Goal: Transaction & Acquisition: Purchase product/service

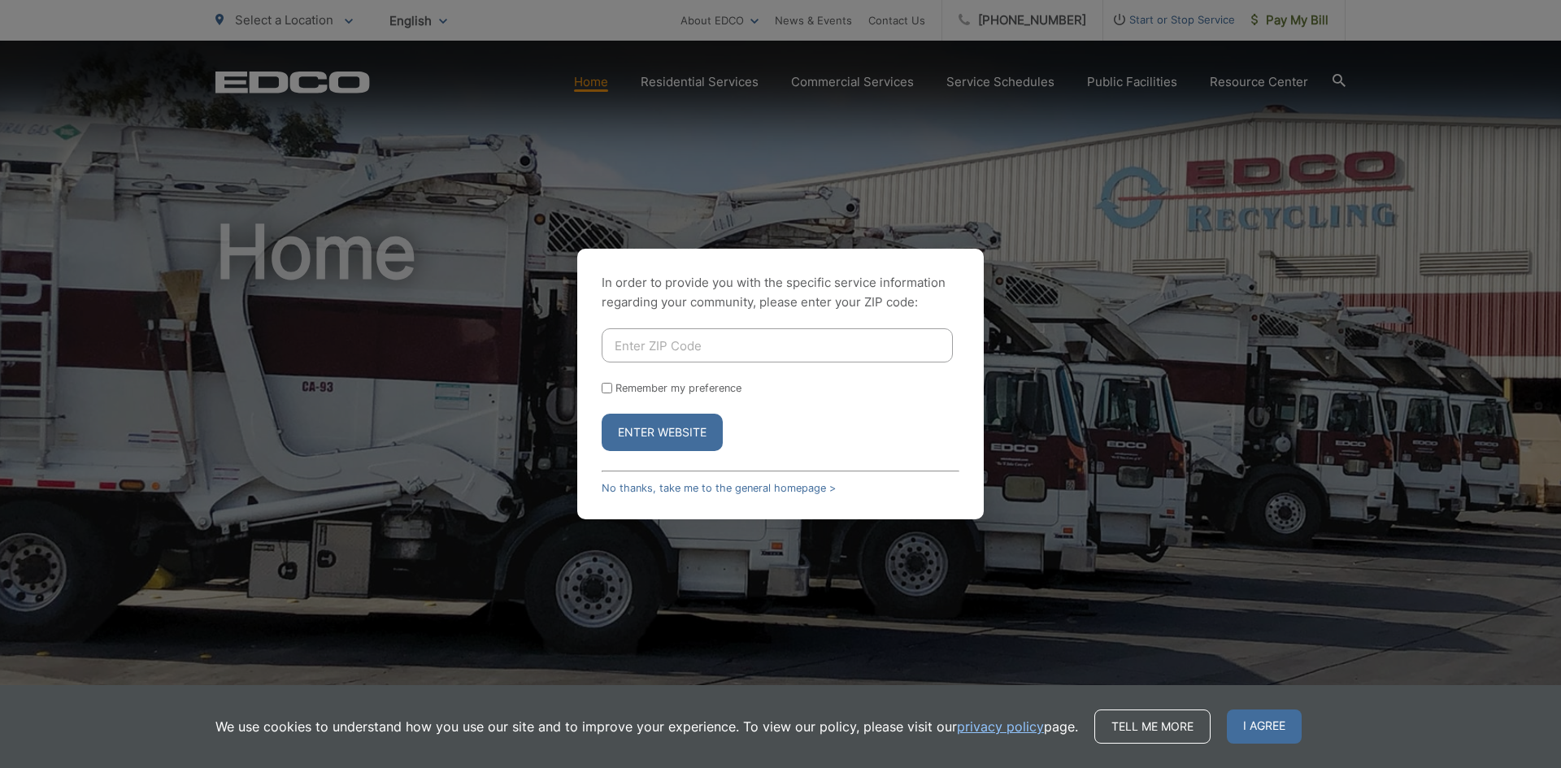
click at [1077, 346] on div "In order to provide you with the specific service information regarding your co…" at bounding box center [780, 384] width 1561 height 768
click at [676, 484] on link "No thanks, take me to the general homepage >" at bounding box center [719, 488] width 234 height 12
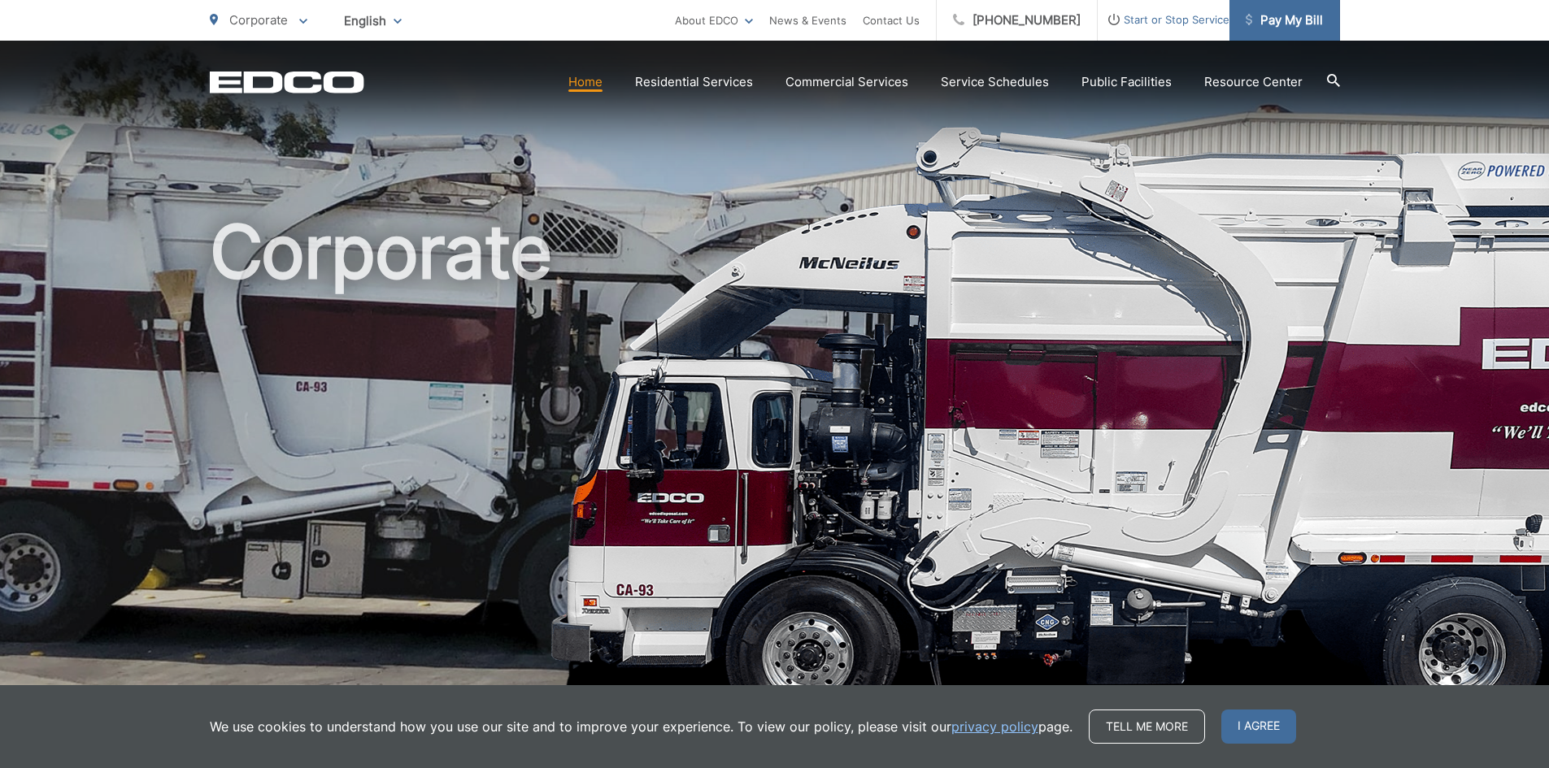
click at [1302, 15] on span "Pay My Bill" at bounding box center [1283, 21] width 77 height 20
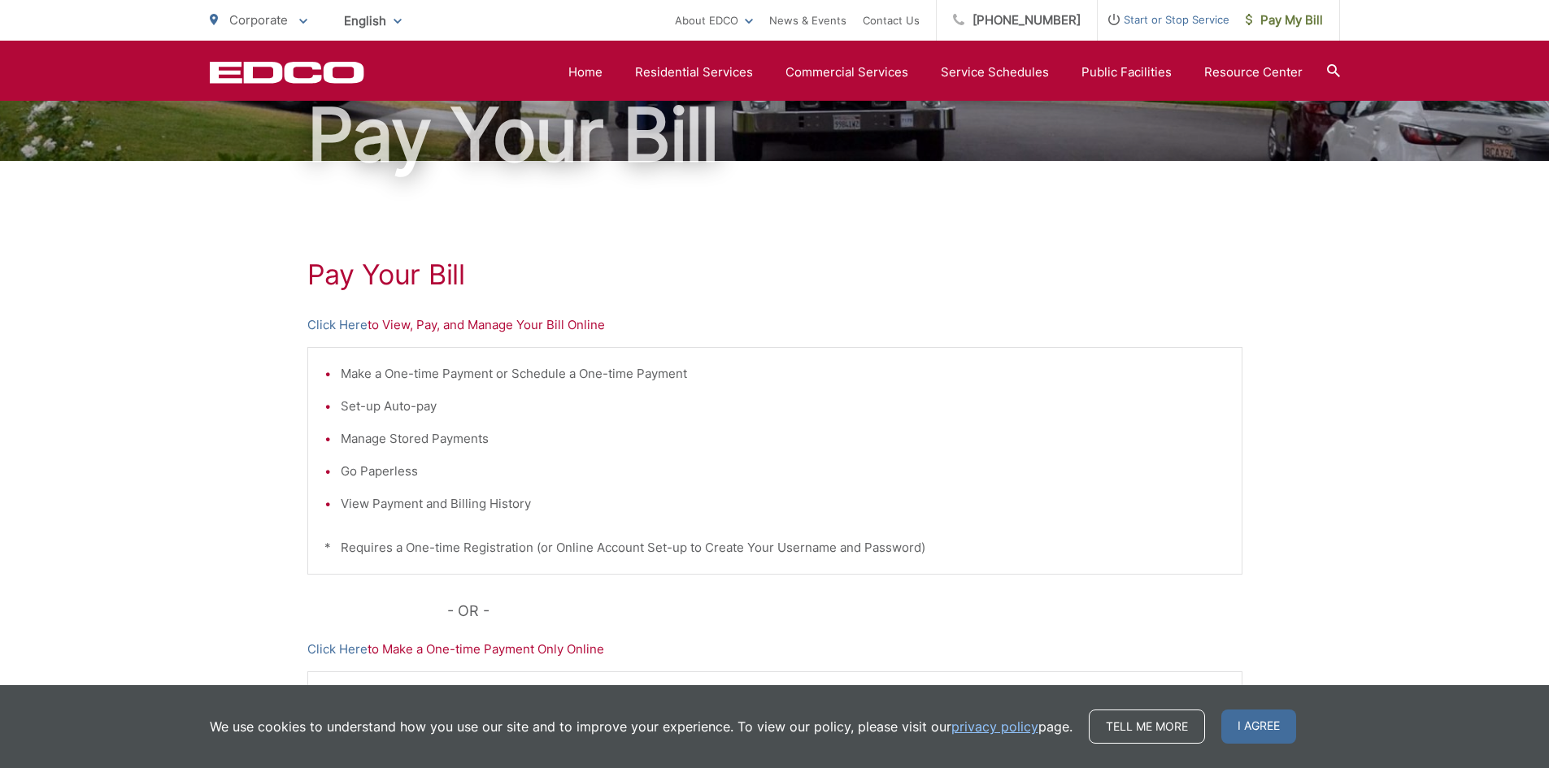
scroll to position [163, 0]
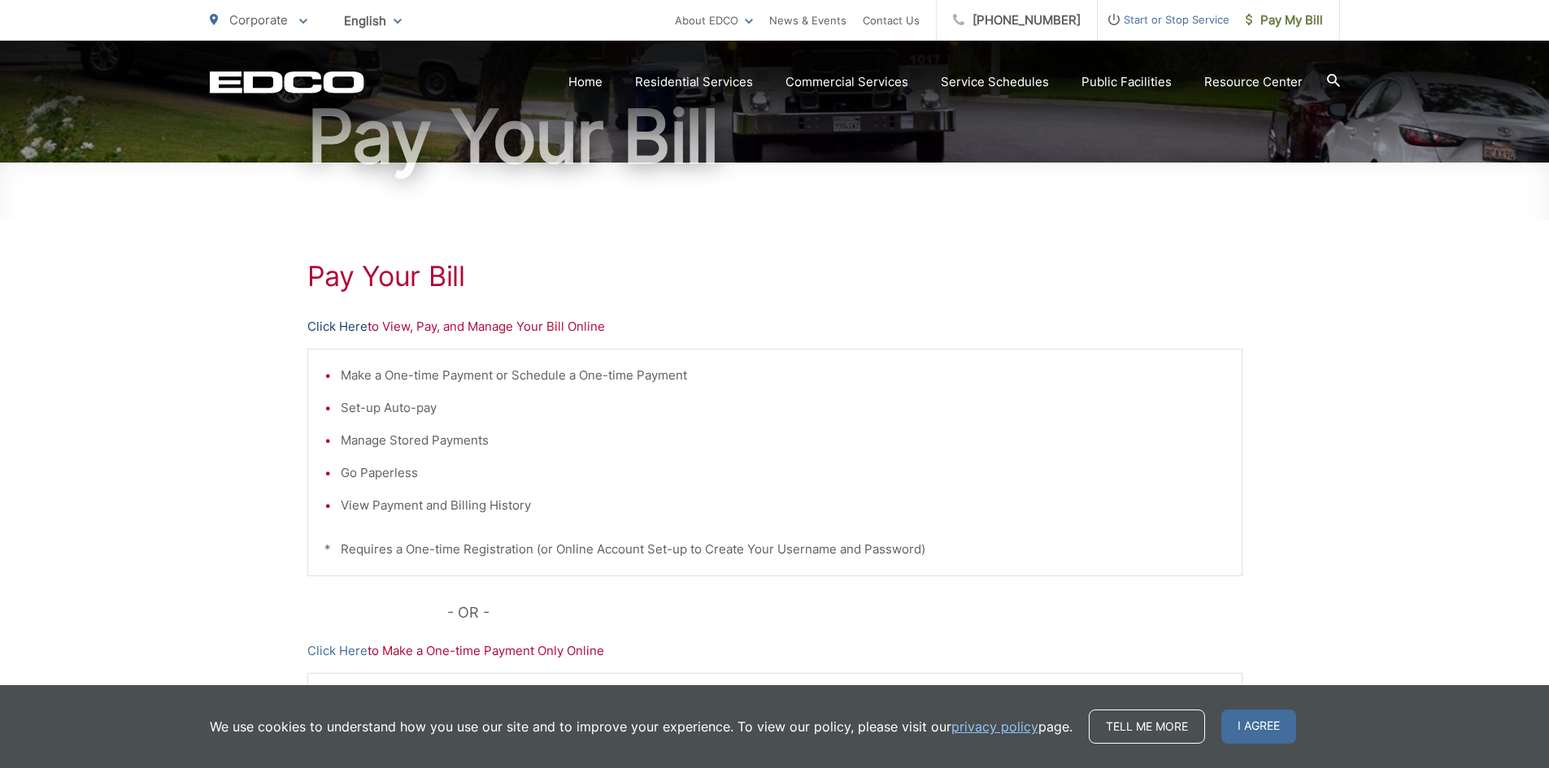
click at [358, 328] on link "Click Here" at bounding box center [337, 327] width 60 height 20
